Goal: Task Accomplishment & Management: Manage account settings

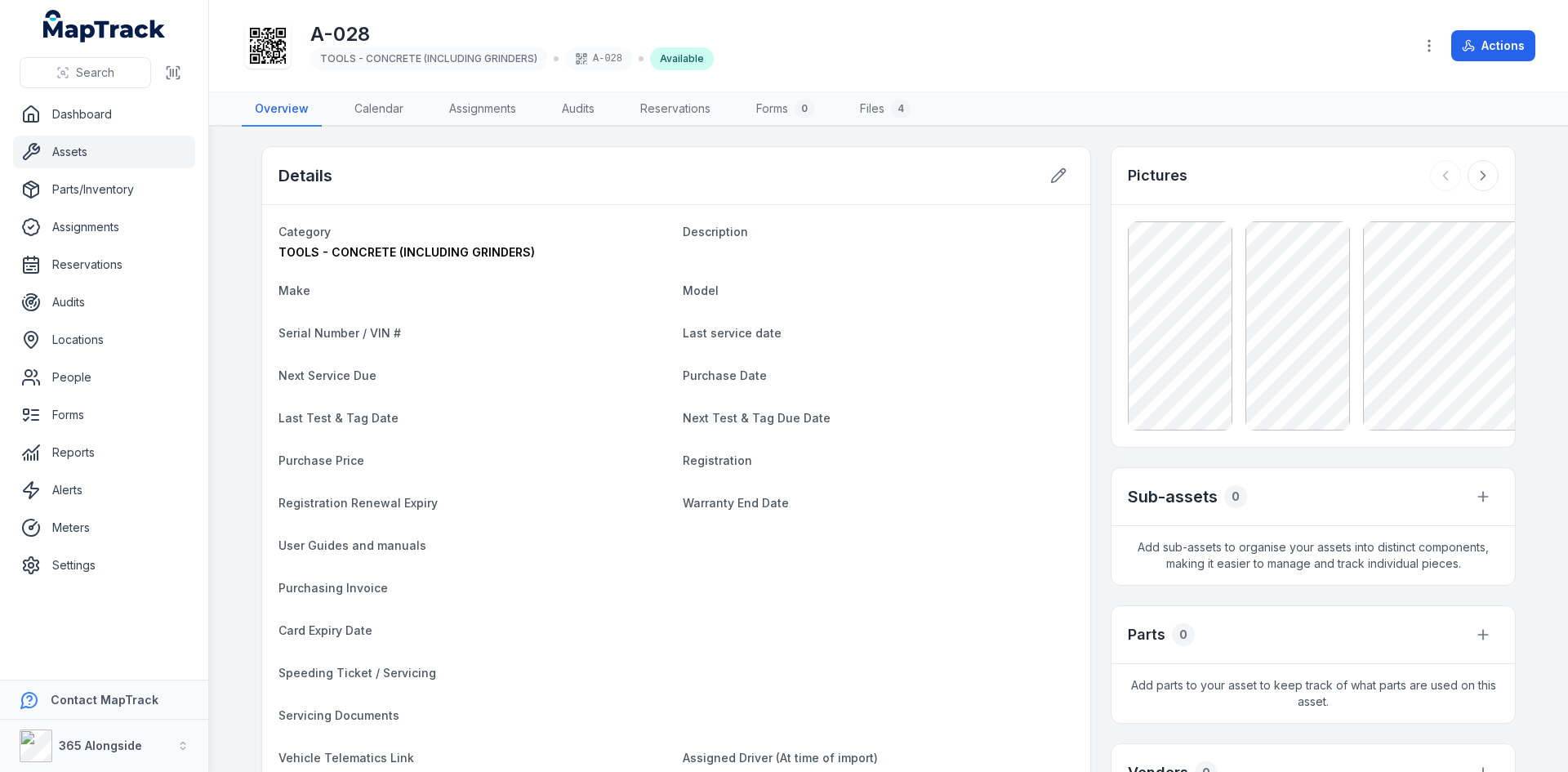
click at [73, 145] on link "Assets" at bounding box center [103, 152] width 182 height 32
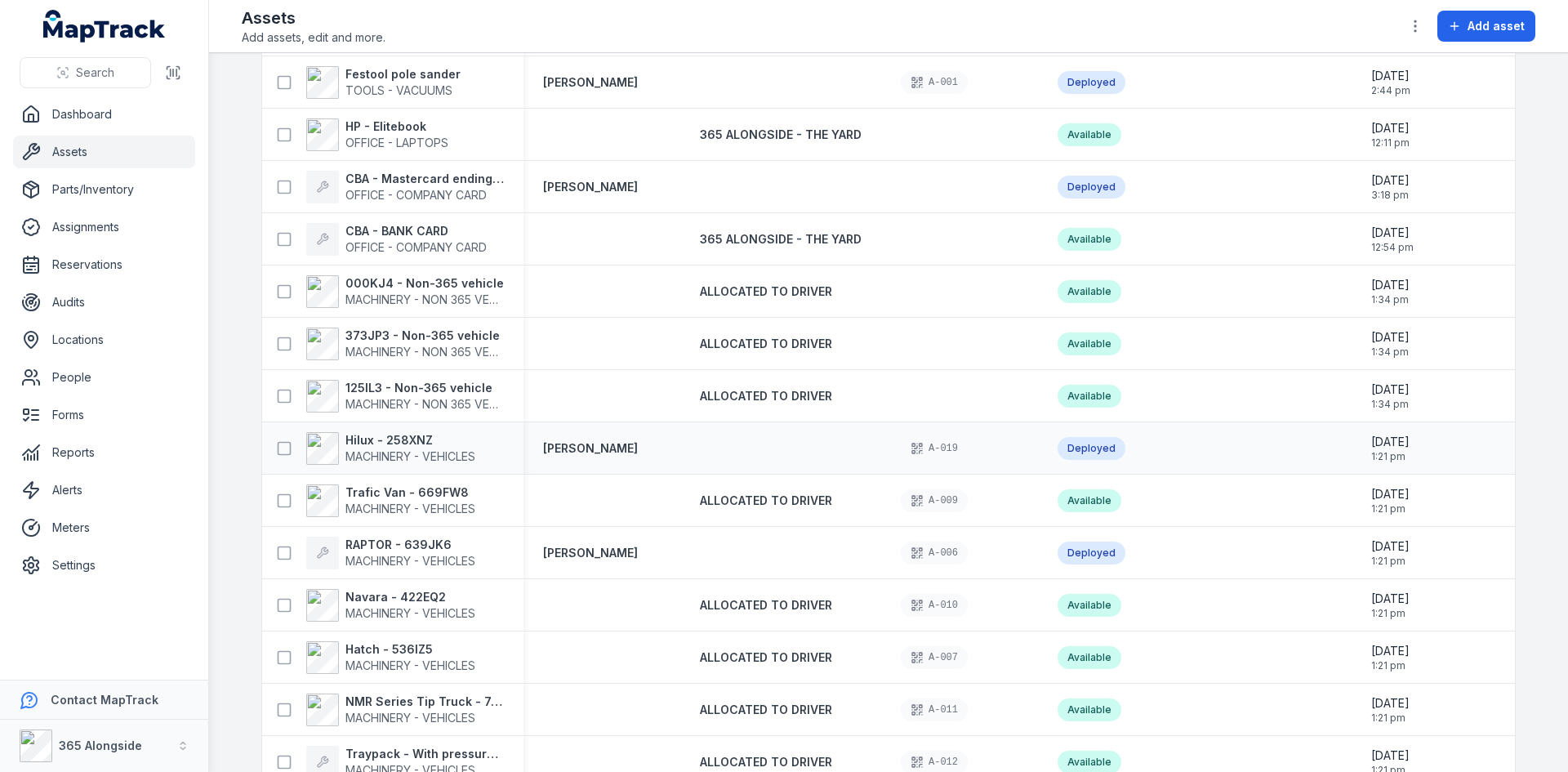
scroll to position [3984, 0]
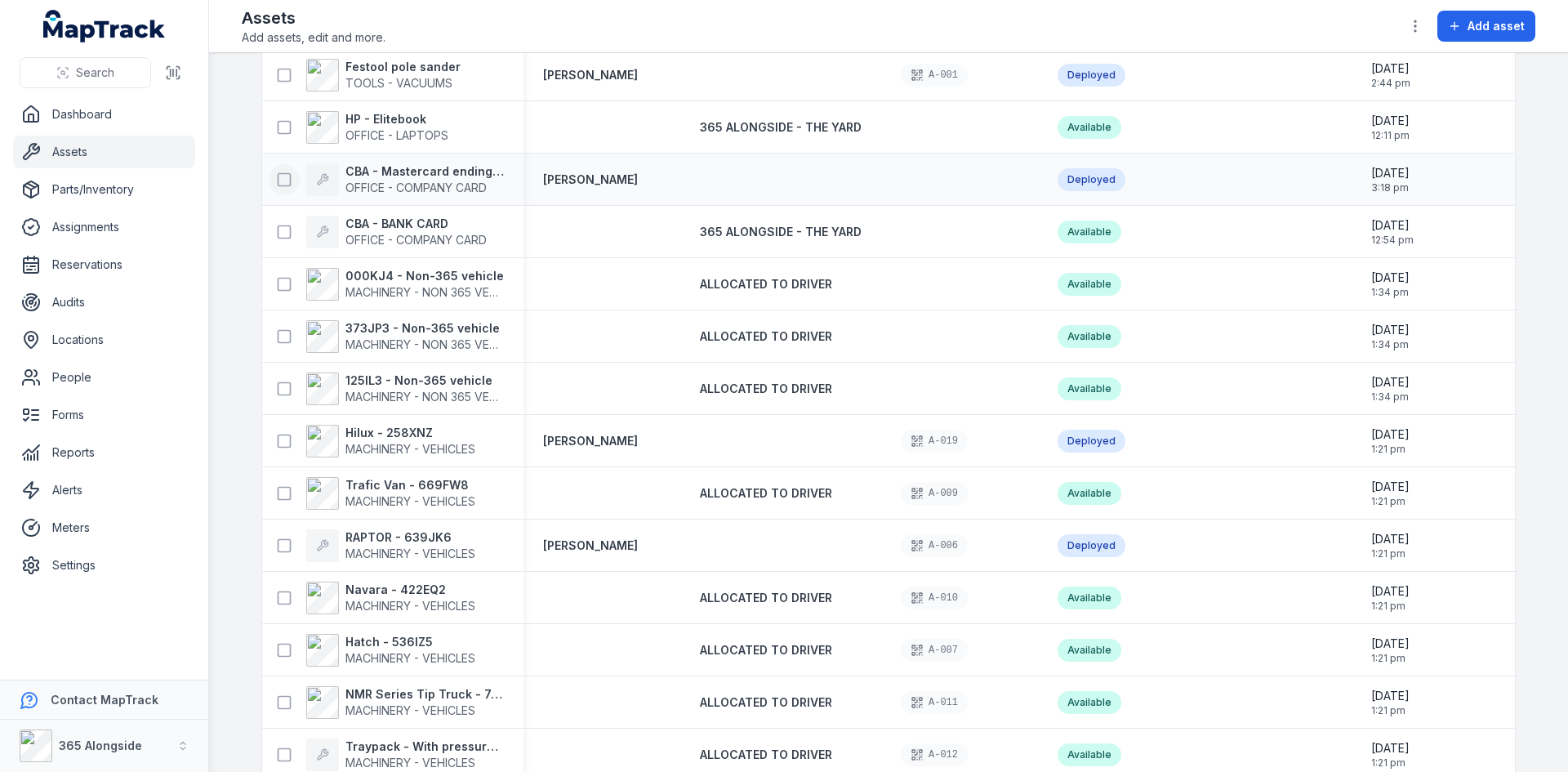
drag, startPoint x: 277, startPoint y: 130, endPoint x: 273, endPoint y: 184, distance: 54.1
click at [277, 129] on icon at bounding box center [284, 127] width 16 height 16
click at [279, 185] on rect at bounding box center [285, 180] width 12 height 12
drag, startPoint x: 285, startPoint y: 216, endPoint x: 281, endPoint y: 227, distance: 11.7
click at [285, 221] on div "CBA - BANK CARD OFFICE - COMPANY CARD" at bounding box center [377, 232] width 218 height 32
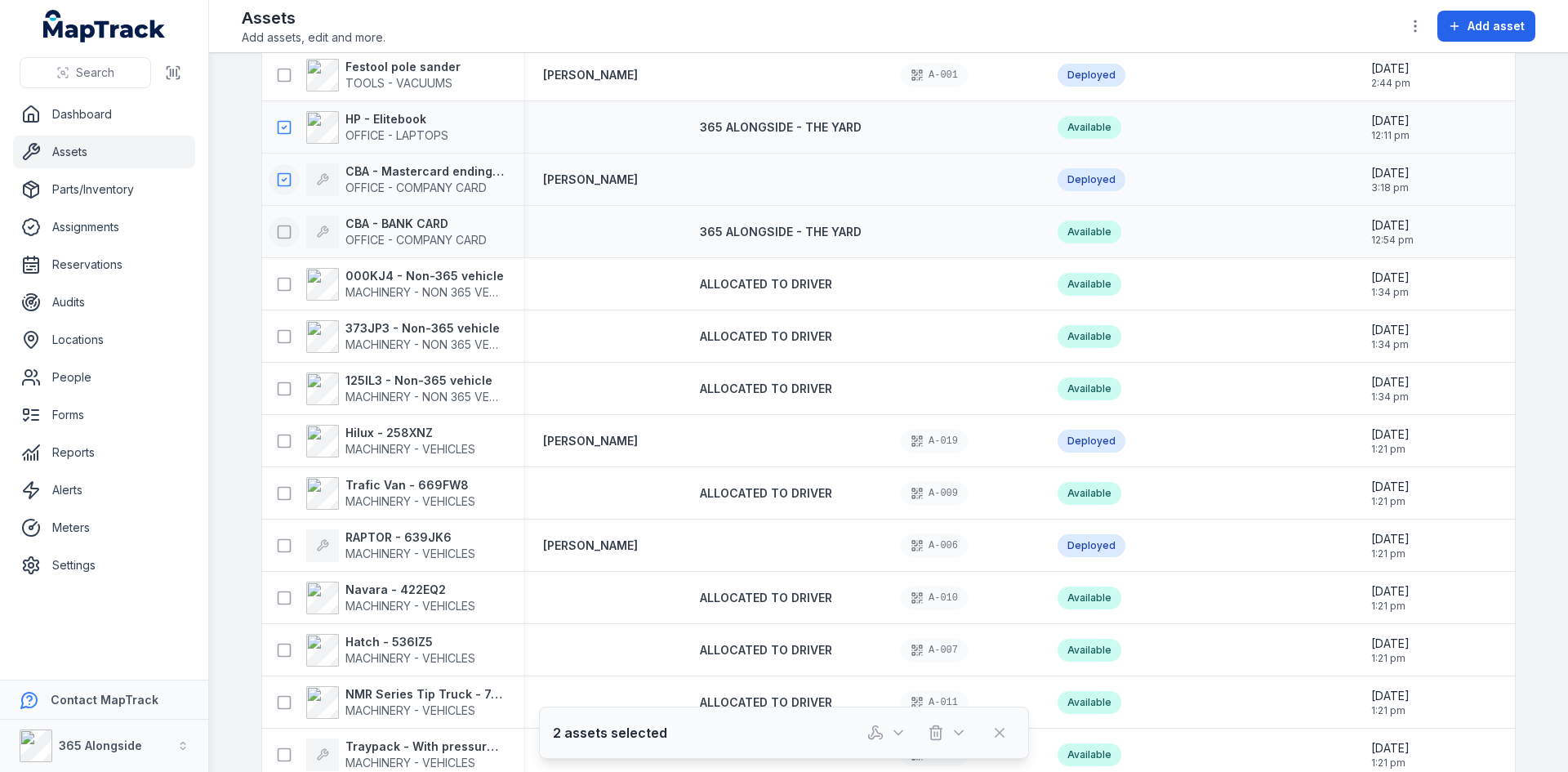
click at [280, 230] on icon at bounding box center [284, 232] width 16 height 16
click at [283, 286] on icon at bounding box center [284, 284] width 16 height 16
click at [281, 329] on button at bounding box center [284, 337] width 31 height 31
click at [280, 358] on div "373JP3 - Non-365 vehicle MACHINERY - NON 365 VEHICLES" at bounding box center [393, 337] width 261 height 46
click at [268, 404] on div "125IL3 - Non-365 vehicle MACHINERY - NON 365 VEHICLES" at bounding box center [385, 389] width 235 height 32
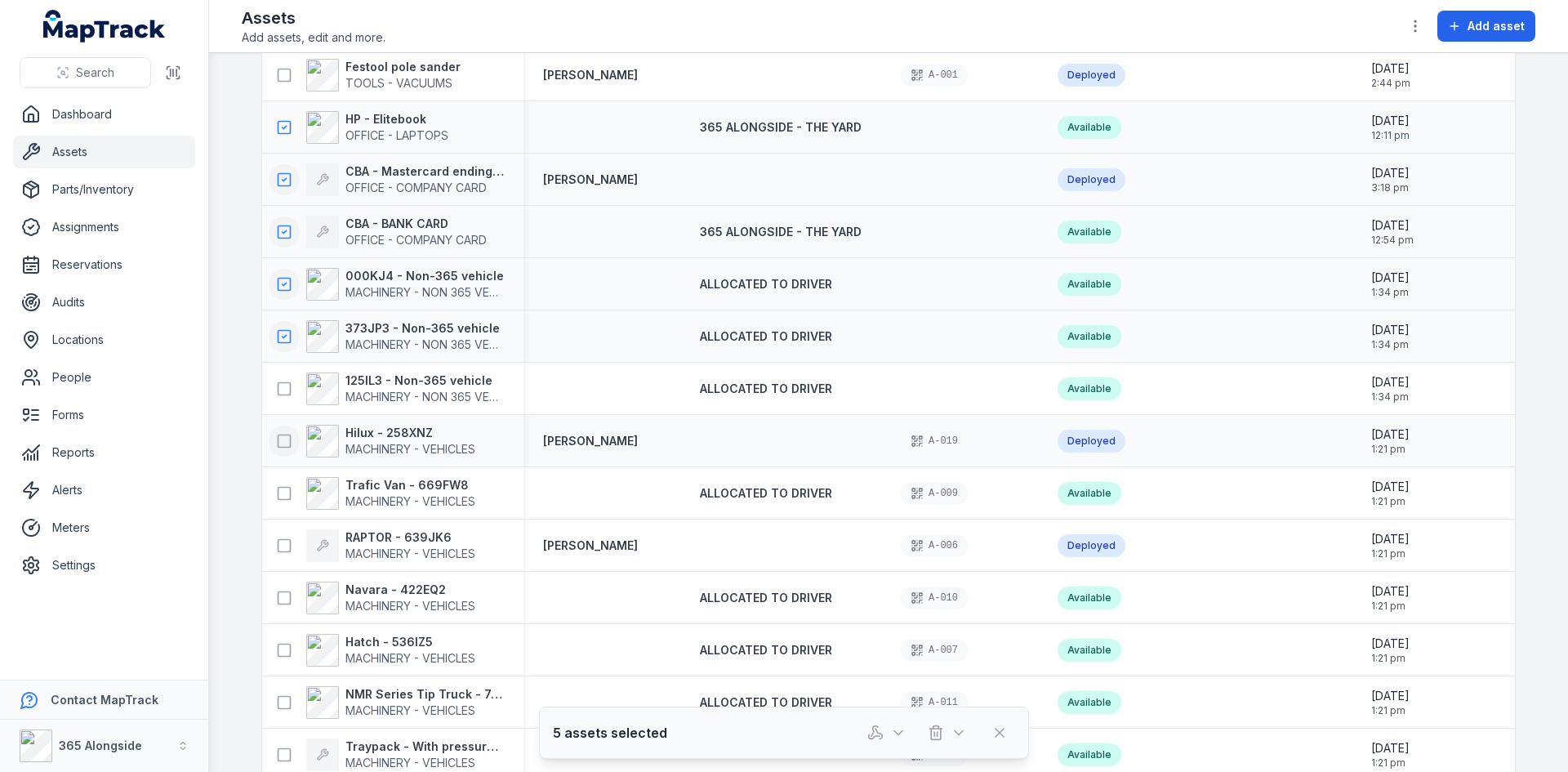
drag, startPoint x: 277, startPoint y: 388, endPoint x: 279, endPoint y: 446, distance: 58.0
click at [279, 388] on icon at bounding box center [284, 388] width 16 height 16
click at [280, 450] on button at bounding box center [284, 441] width 31 height 31
click at [1470, 21] on span "Add asset" at bounding box center [1496, 26] width 57 height 16
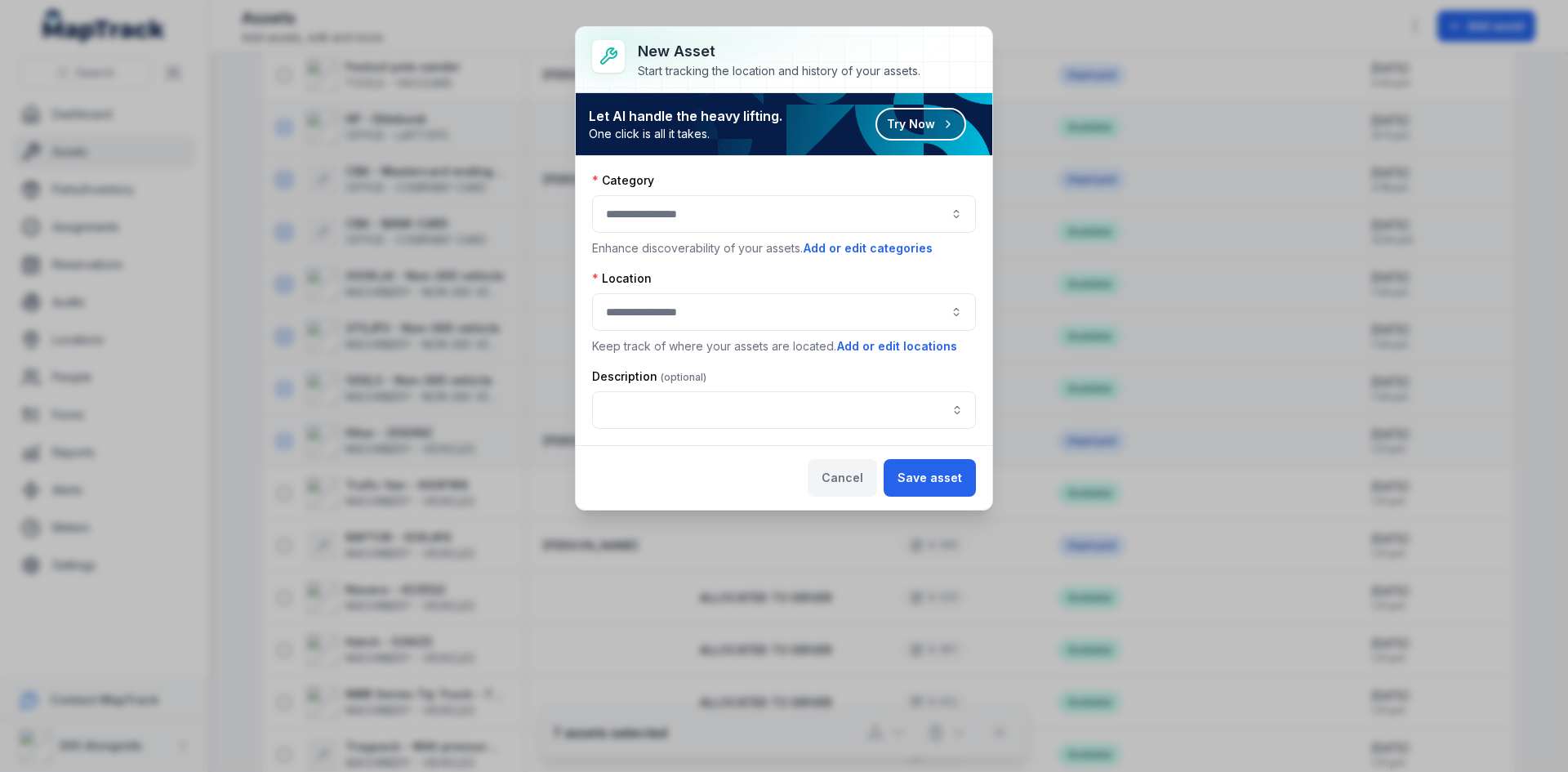
click at [838, 480] on button "Cancel" at bounding box center [842, 478] width 69 height 38
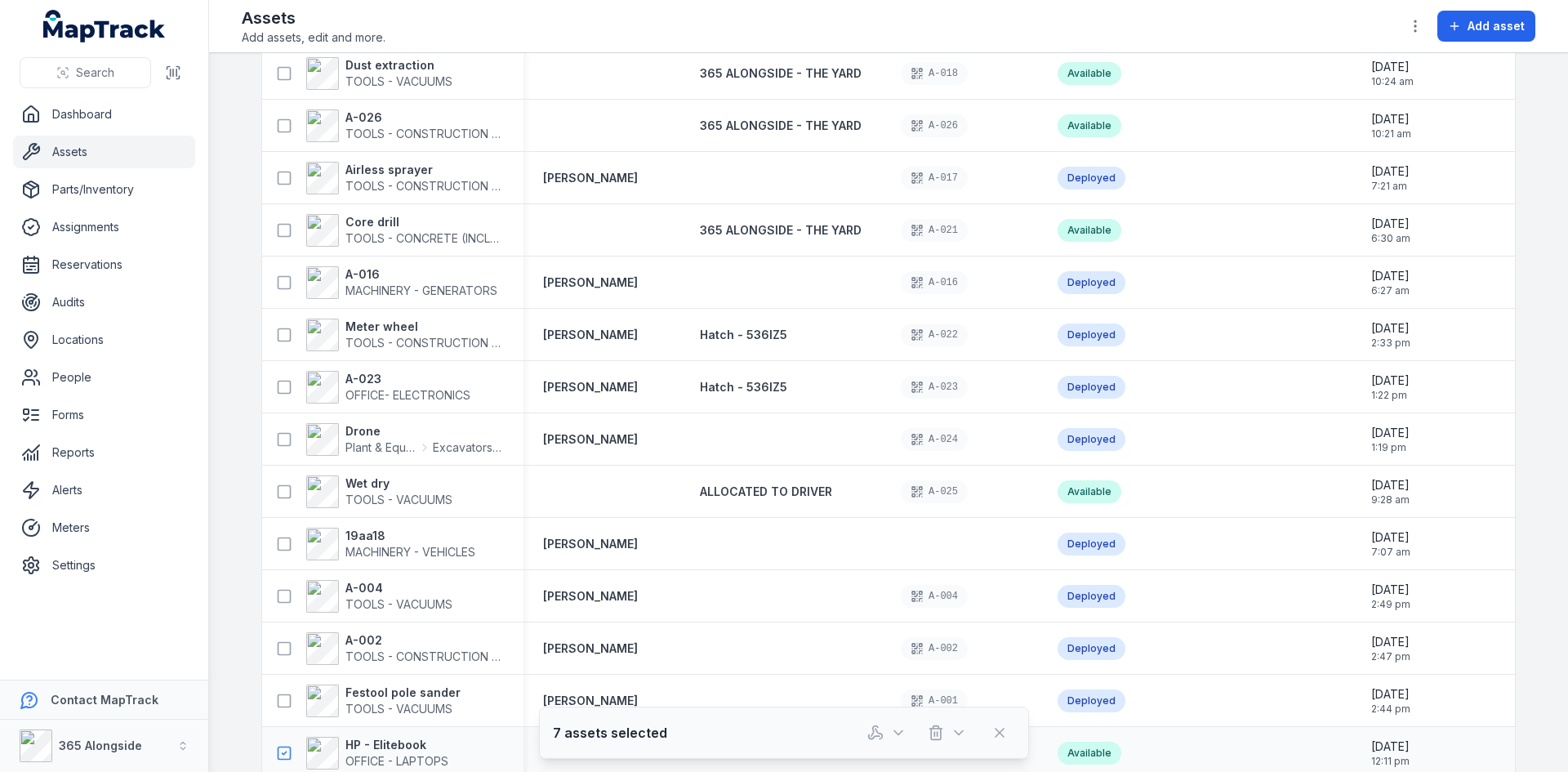
scroll to position [3330, 0]
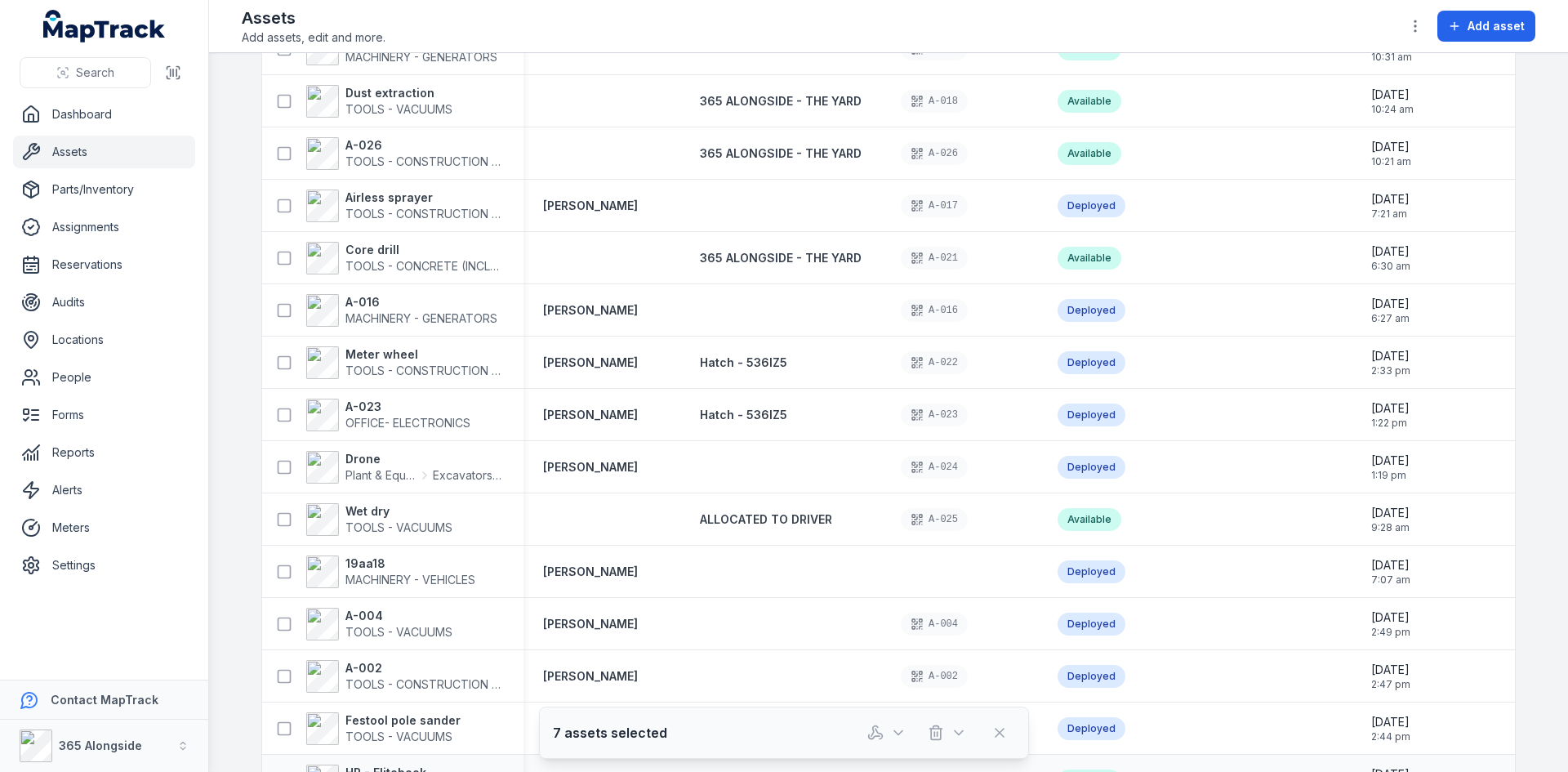
click at [1414, 21] on icon "button" at bounding box center [1415, 26] width 16 height 16
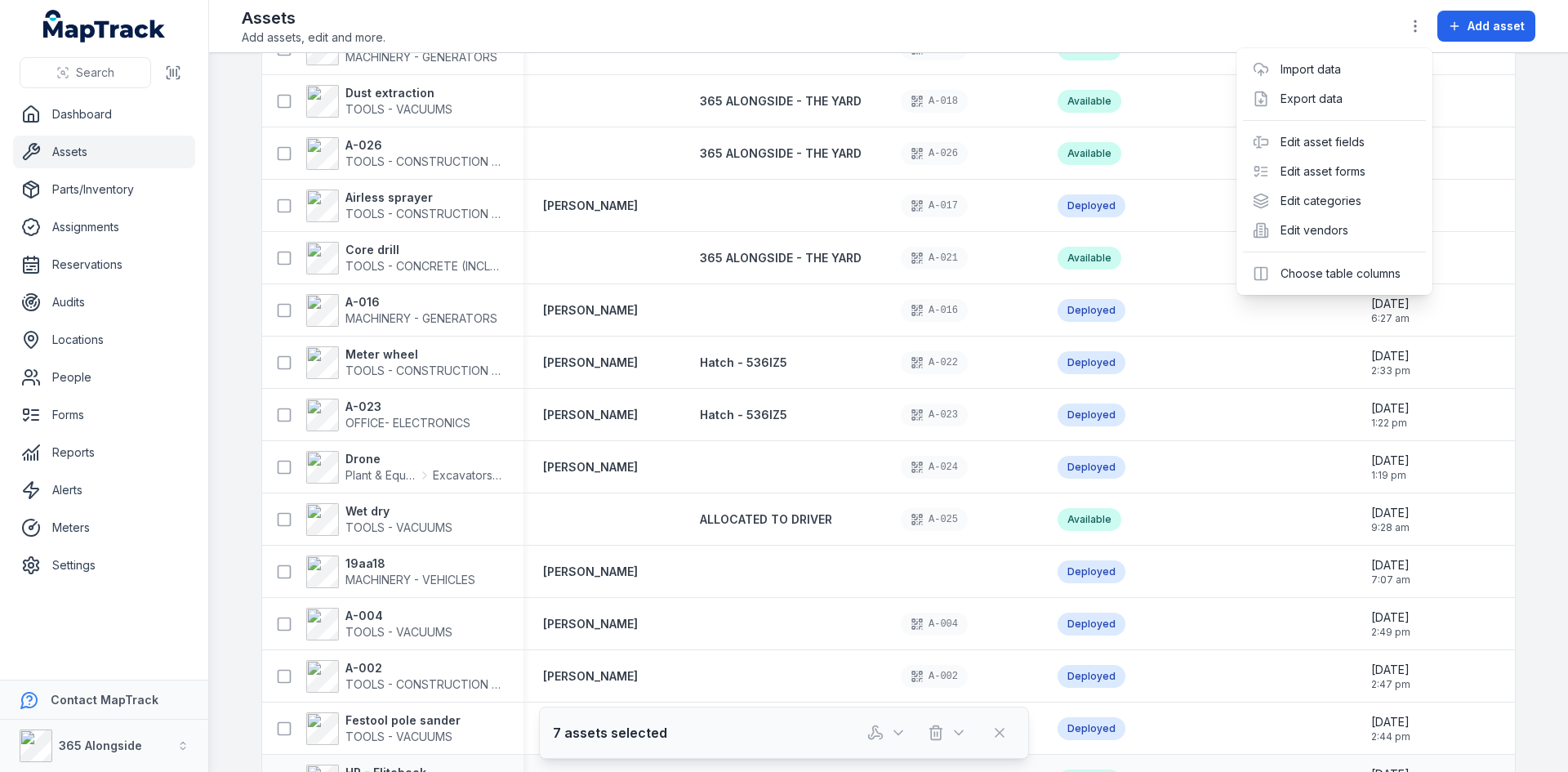
click at [1366, 28] on div "Assets Add assets, edit and more. Add asset" at bounding box center [889, 27] width 1294 height 39
